Goal: Information Seeking & Learning: Learn about a topic

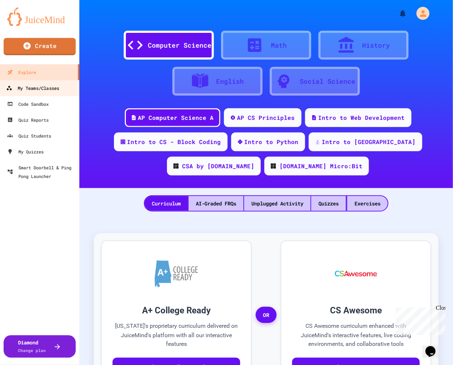
click at [53, 88] on div "My Teams/Classes" at bounding box center [32, 88] width 53 height 9
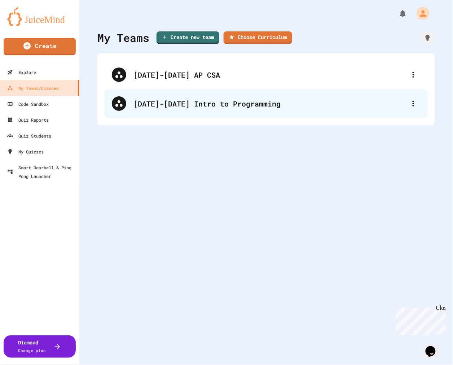
click at [176, 101] on div "[DATE]-[DATE] Intro to Programming" at bounding box center [270, 103] width 273 height 11
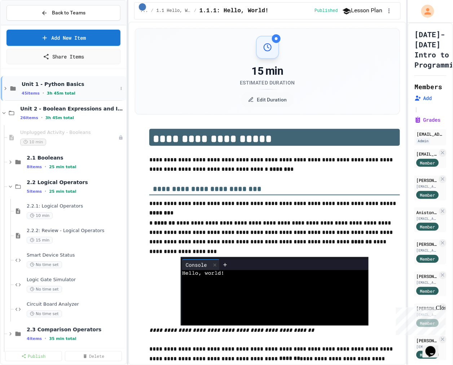
click at [60, 84] on div "Unit 1 - Python Basics 45 items • 3h 45m total" at bounding box center [70, 88] width 96 height 15
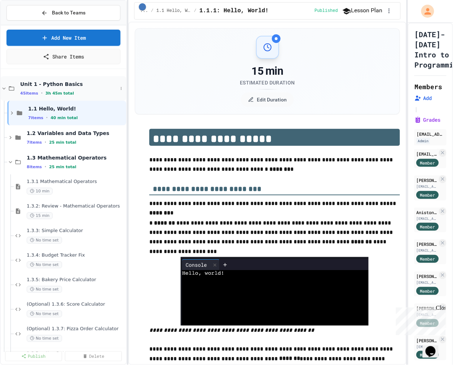
click at [55, 91] on span "3h 45m total" at bounding box center [59, 93] width 29 height 5
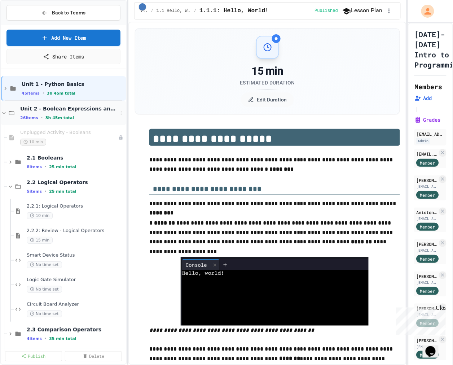
click at [53, 106] on span "Unit 2 - Boolean Expressions and If Statements" at bounding box center [68, 108] width 97 height 6
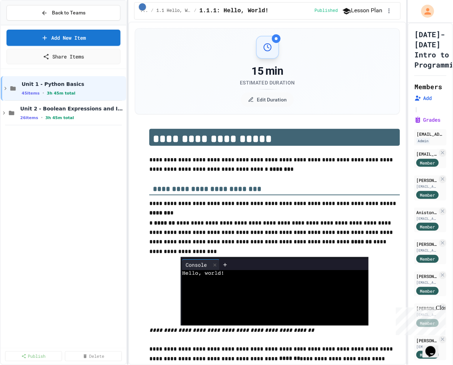
click at [53, 106] on span "Unit 2 - Boolean Expressions and If Statements" at bounding box center [72, 108] width 105 height 6
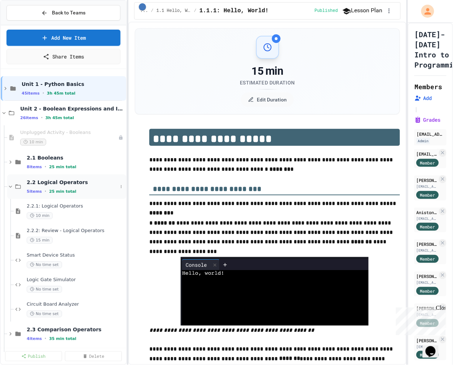
click at [51, 179] on span "2.2 Logical Operators" at bounding box center [72, 182] width 91 height 6
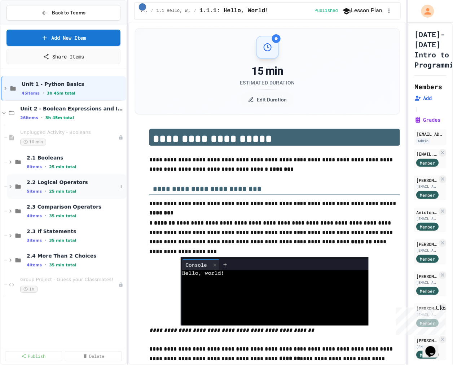
click at [51, 180] on span "2.2 Logical Operators" at bounding box center [72, 182] width 91 height 6
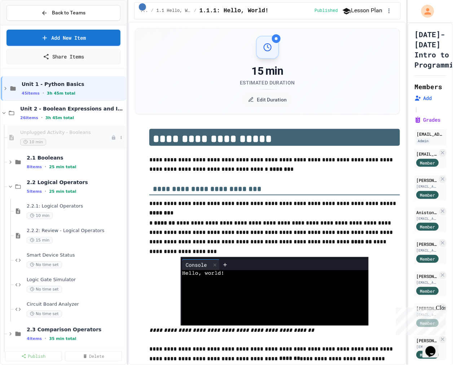
click at [53, 139] on div "10 min" at bounding box center [65, 142] width 91 height 7
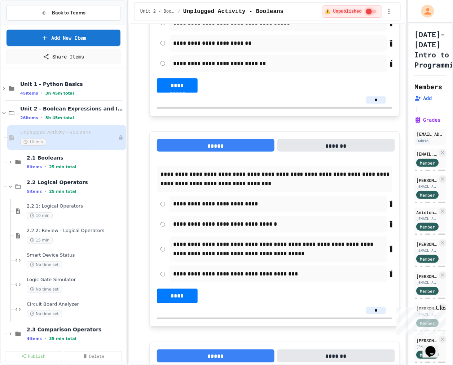
scroll to position [1323, 0]
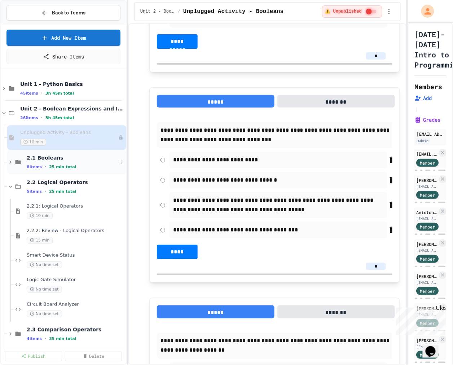
click at [46, 154] on span "2.1 Booleans" at bounding box center [72, 157] width 91 height 6
click at [64, 150] on div "2.1 Booleans 8 items • 25 min total" at bounding box center [66, 162] width 119 height 25
click at [66, 154] on span "2.1 Booleans" at bounding box center [72, 157] width 91 height 6
click at [65, 188] on div "10 min" at bounding box center [72, 191] width 91 height 7
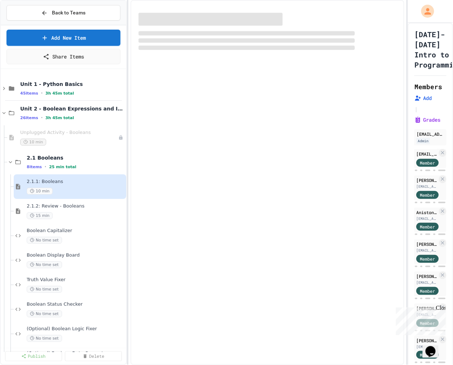
select select "***"
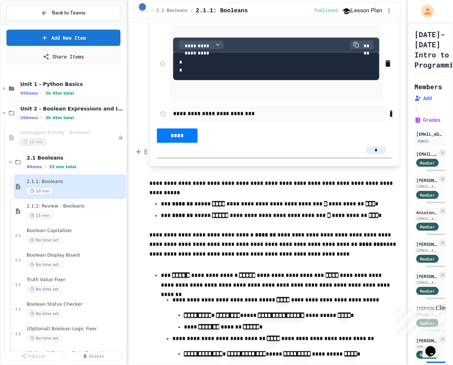
scroll to position [2145, 0]
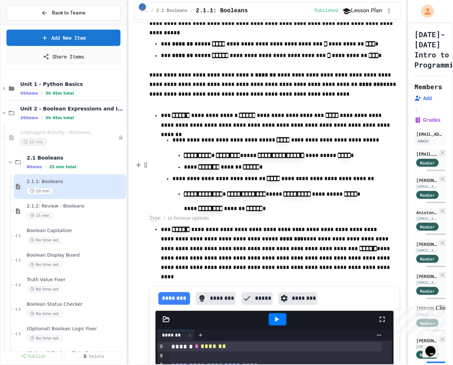
scroll to position [2305, 0]
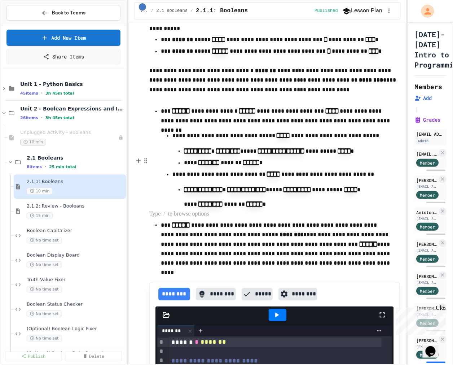
click at [270, 365] on span "**********" at bounding box center [254, 370] width 118 height 6
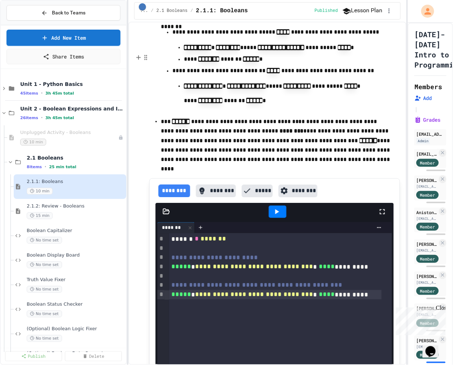
scroll to position [2385, 0]
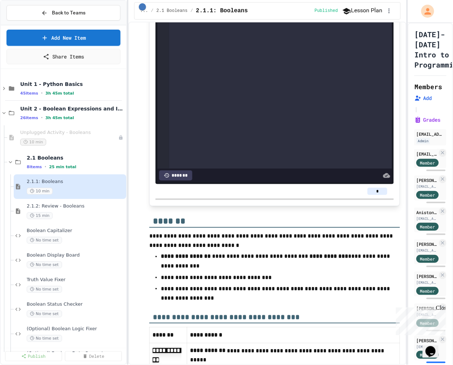
scroll to position [2706, 0]
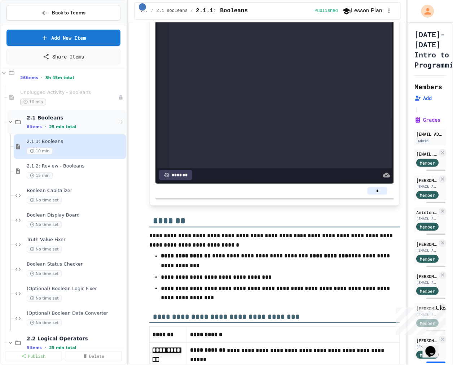
click at [51, 125] on span "25 min total" at bounding box center [62, 127] width 27 height 5
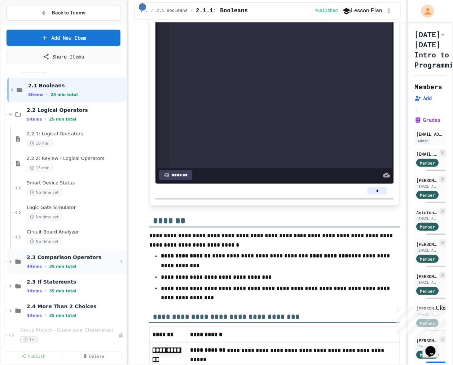
click at [79, 249] on div "2.3 Comparison Operators 4 items • 35 min total" at bounding box center [66, 261] width 119 height 25
drag, startPoint x: 79, startPoint y: 247, endPoint x: 77, endPoint y: 261, distance: 14.2
click at [77, 264] on div "4 items • 35 min total" at bounding box center [72, 267] width 91 height 6
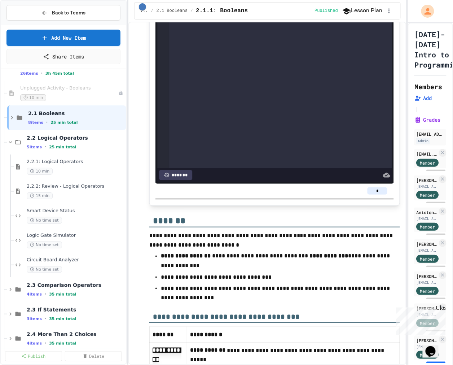
scroll to position [0, 0]
